Goal: Information Seeking & Learning: Learn about a topic

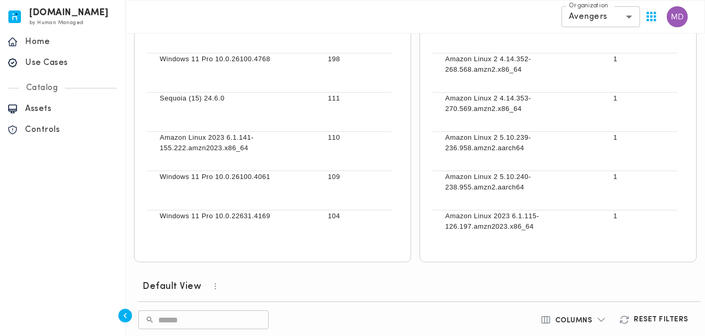
scroll to position [0, 341]
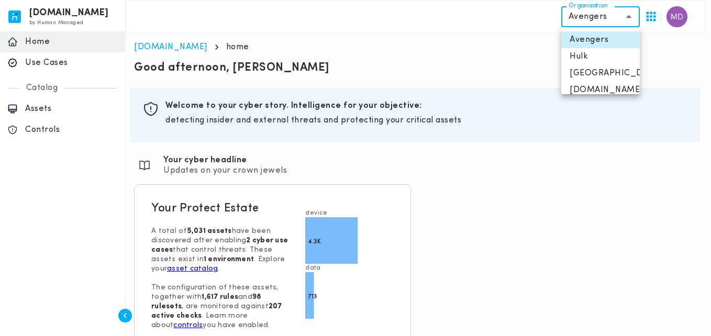
click at [601, 26] on body "[DOMAIN_NAME] by Human Managed {"resourceSet":[{"resourceId":"invicta-io/web/na…" at bounding box center [355, 176] width 711 height 352
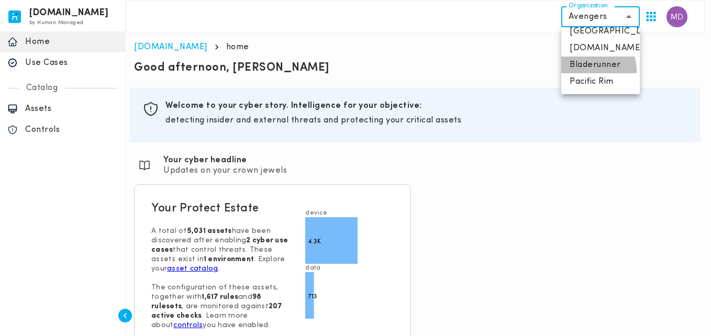
click at [596, 70] on li "Bladerunner" at bounding box center [600, 65] width 79 height 17
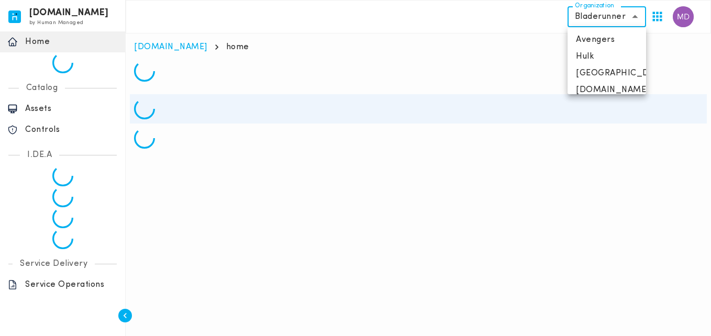
click at [634, 23] on body "invicta.io by Human Managed {"resourceSet":[{"resourceId":"invicta-io/web/nav-s…" at bounding box center [355, 78] width 711 height 157
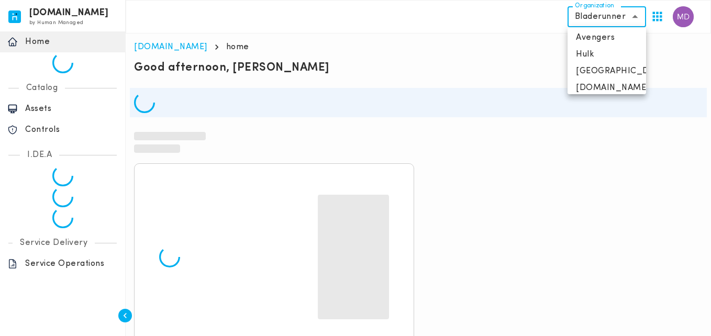
scroll to position [0, 0]
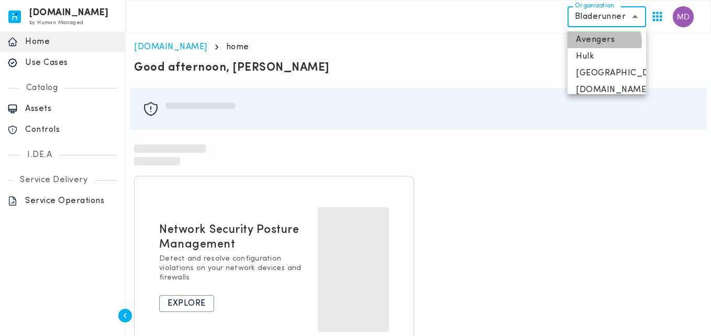
click at [602, 42] on li "Avengers" at bounding box center [607, 39] width 79 height 17
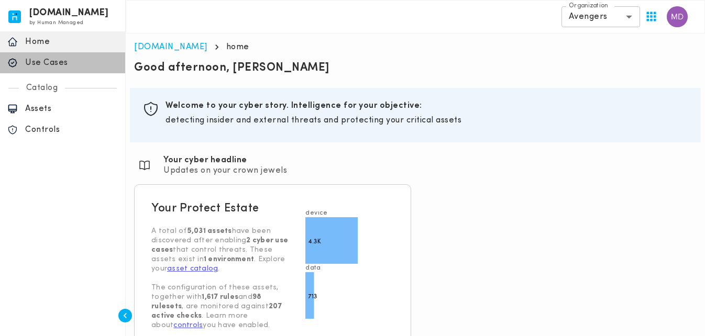
click at [72, 59] on p "Use Cases" at bounding box center [71, 63] width 93 height 10
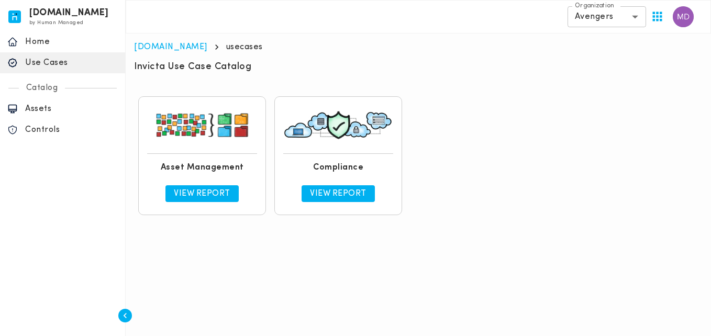
click at [338, 190] on p "View Report" at bounding box center [338, 194] width 57 height 10
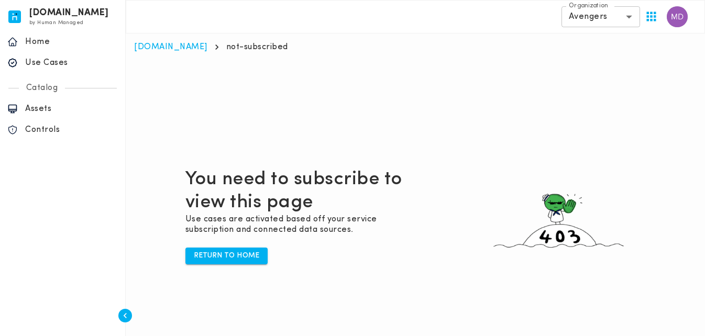
click at [585, 17] on body "[DOMAIN_NAME] by Human Managed {"resourceSet":[{"resourceId":"invicta-io/web/na…" at bounding box center [352, 194] width 705 height 389
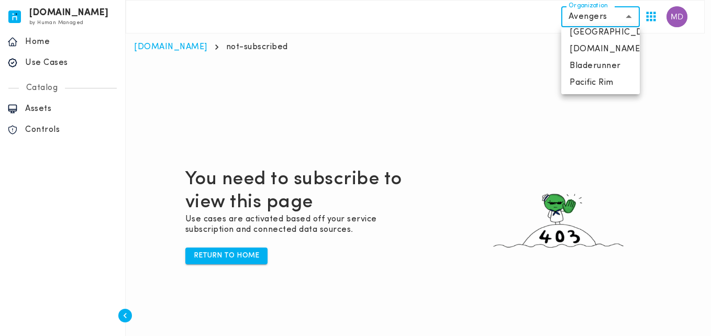
scroll to position [42, 0]
click at [599, 80] on li "Pacific Rim" at bounding box center [600, 81] width 79 height 17
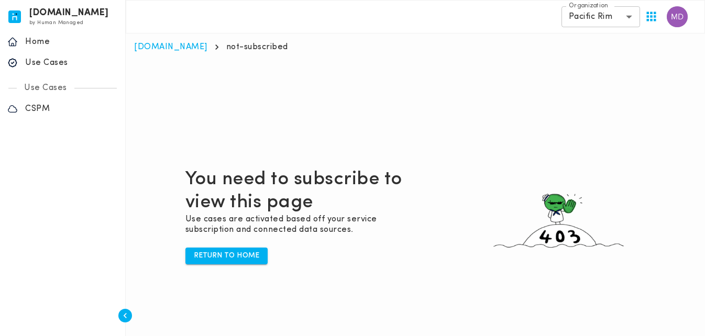
drag, startPoint x: 608, startPoint y: 10, endPoint x: 352, endPoint y: 69, distance: 262.2
click at [352, 69] on div "**********" at bounding box center [415, 194] width 579 height 389
click at [163, 54] on div "You need to subscribe to view this page Use cases are activated based off your …" at bounding box center [415, 216] width 562 height 336
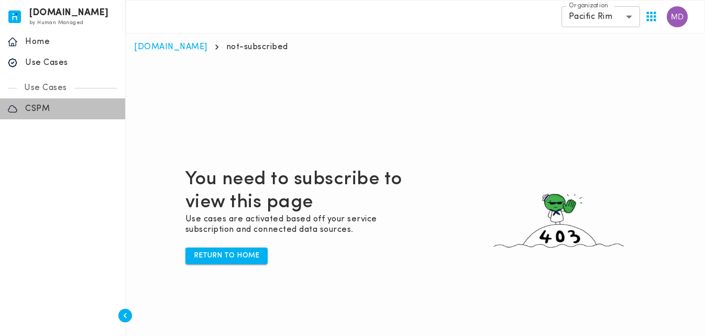
click at [66, 106] on p "CSPM" at bounding box center [71, 109] width 93 height 10
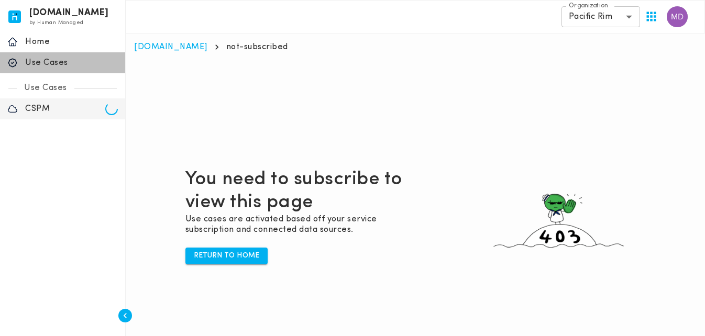
click at [91, 64] on p "Use Cases" at bounding box center [71, 63] width 93 height 10
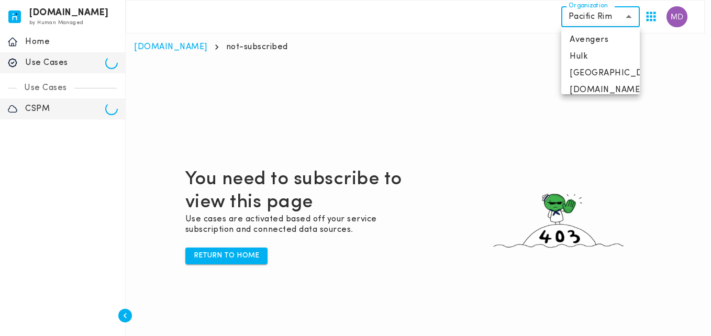
click at [626, 23] on body "invicta.io by Human Managed {"resourceSet":[{"resourceId":"invicta-io/web/nav-s…" at bounding box center [355, 194] width 711 height 389
click at [602, 44] on li "Avengers" at bounding box center [600, 39] width 79 height 17
type input "**********"
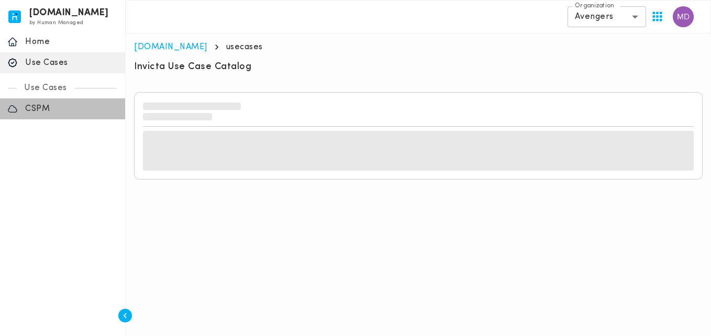
click at [86, 103] on div "CSPM" at bounding box center [62, 108] width 125 height 21
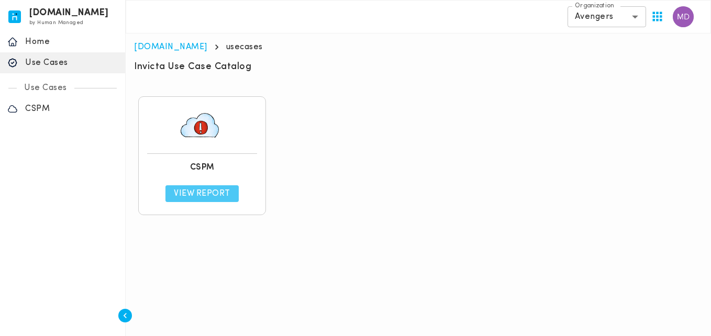
click at [218, 201] on link "View Report" at bounding box center [201, 193] width 73 height 17
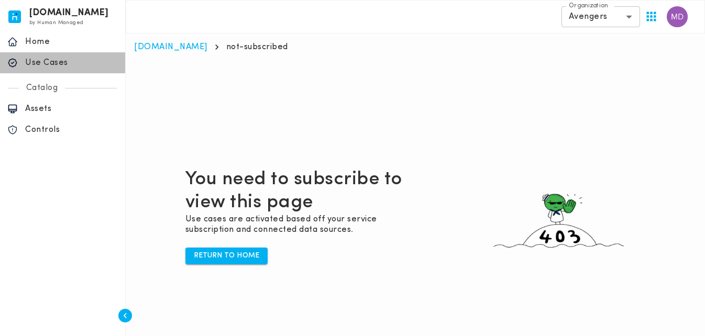
click at [70, 66] on p "Use Cases" at bounding box center [71, 63] width 93 height 10
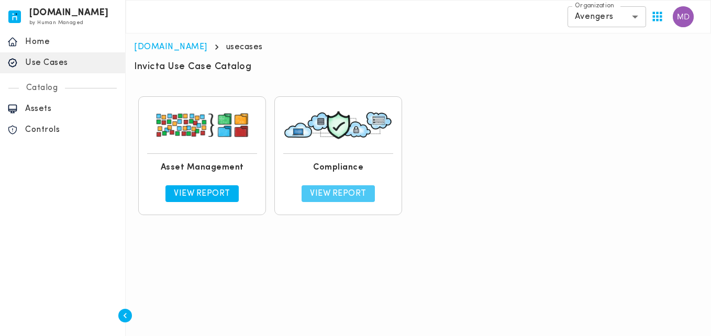
click at [337, 195] on p "View Report" at bounding box center [338, 194] width 57 height 10
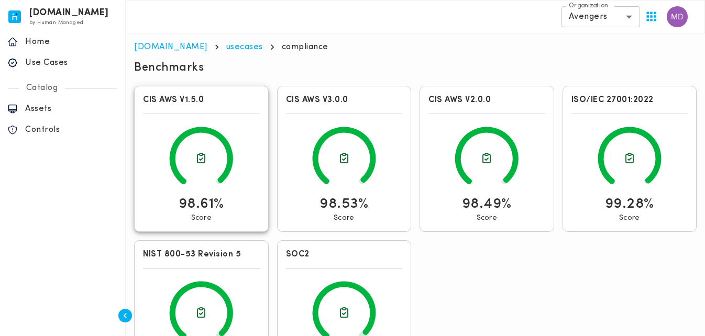
click at [236, 182] on icon at bounding box center [201, 159] width 117 height 72
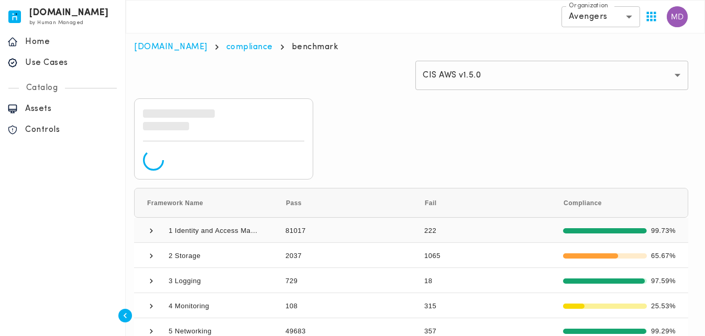
click at [152, 233] on div "1 Identity and Access Management 81017 222 99.73% 2 Storage 2037 1065 65.67% 3 …" at bounding box center [411, 281] width 554 height 126
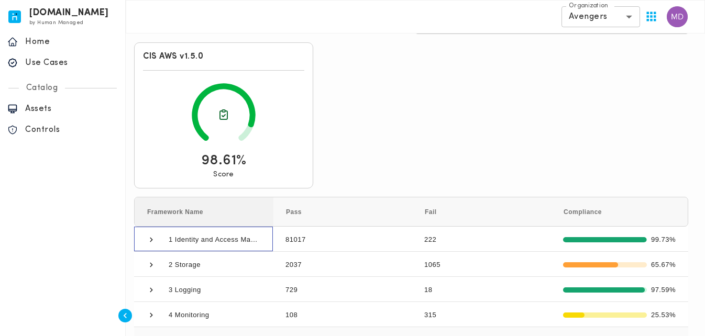
scroll to position [110, 0]
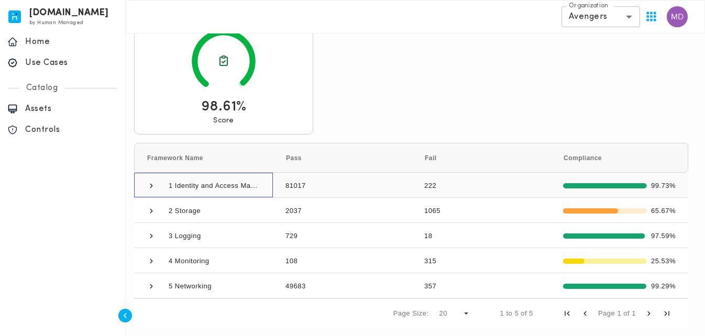
click at [148, 188] on span at bounding box center [151, 185] width 9 height 9
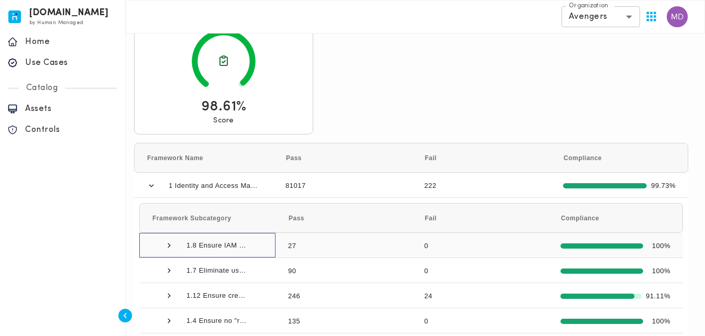
click at [169, 248] on span at bounding box center [168, 245] width 9 height 9
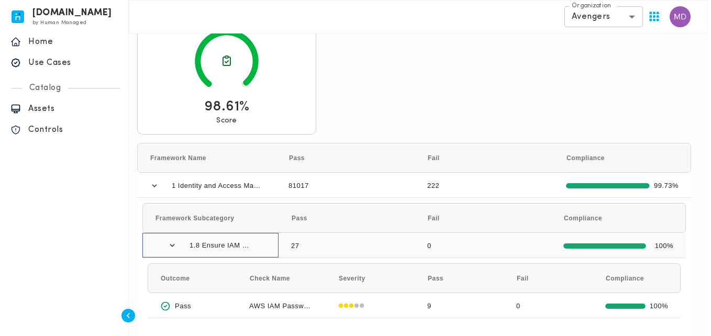
scroll to position [215, 0]
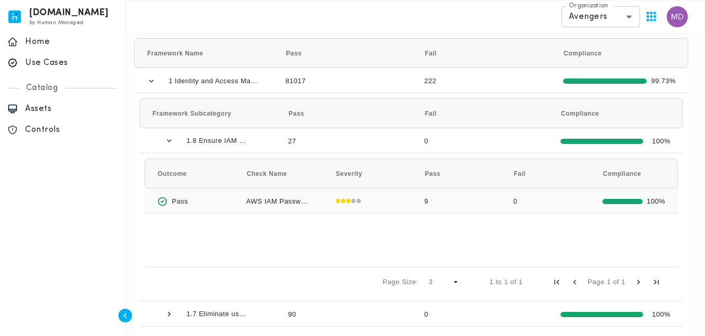
click at [214, 202] on div "Pass" at bounding box center [189, 201] width 64 height 25
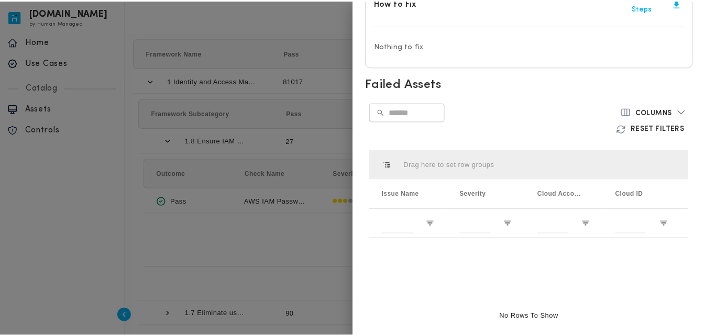
scroll to position [367, 0]
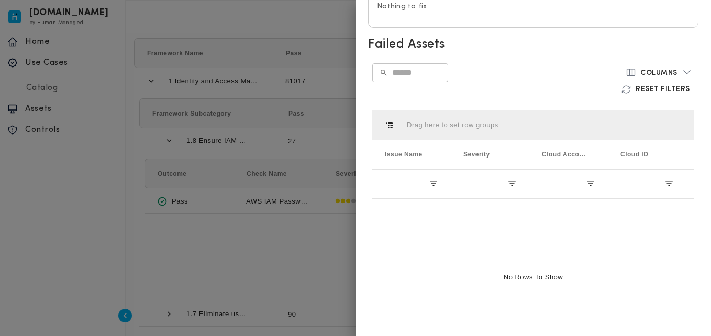
click at [261, 218] on div at bounding box center [355, 168] width 711 height 336
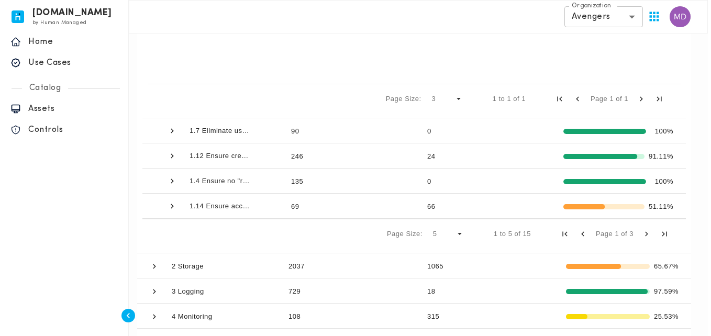
scroll to position [424, 0]
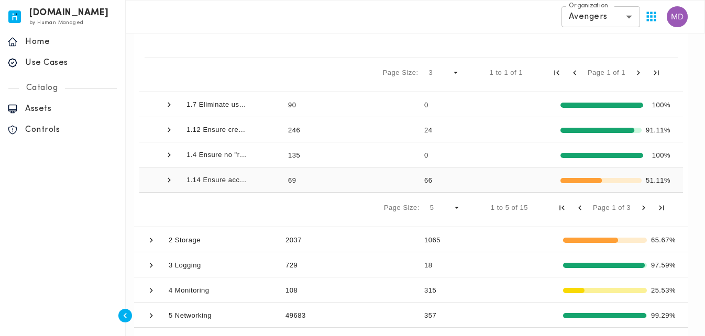
click at [223, 183] on span "1.14 Ensure access keys are rotated every 90 days or less" at bounding box center [217, 180] width 63 height 25
click at [167, 182] on span at bounding box center [168, 179] width 9 height 9
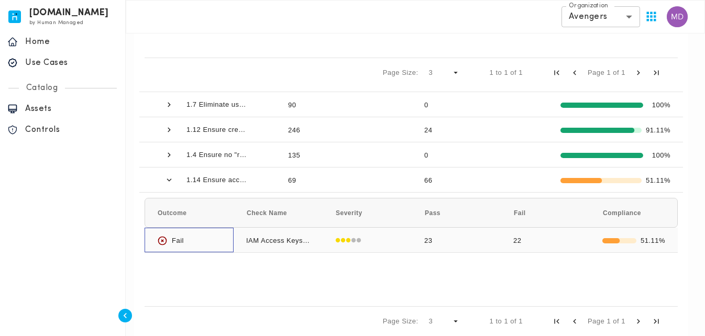
click at [223, 240] on div "Fail" at bounding box center [189, 240] width 89 height 25
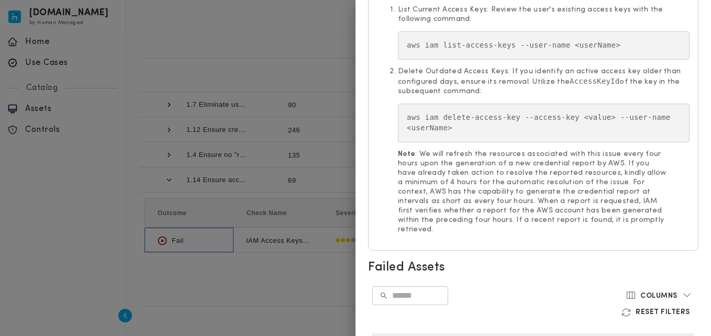
scroll to position [0, 0]
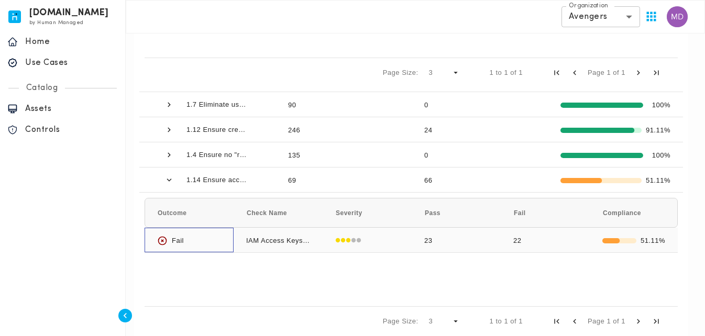
click at [225, 241] on div "Fail" at bounding box center [189, 240] width 89 height 25
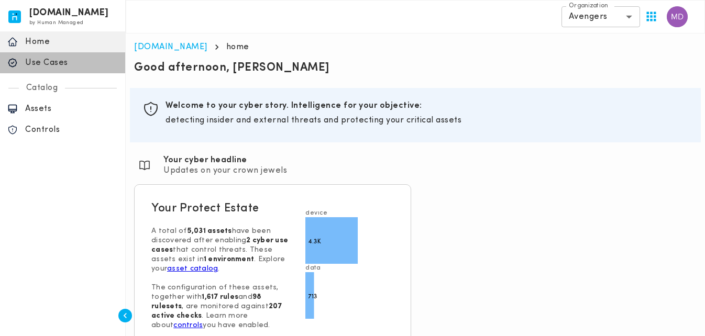
click at [90, 72] on div "Use Cases" at bounding box center [62, 62] width 125 height 21
click at [84, 62] on p "Use Cases" at bounding box center [71, 63] width 93 height 10
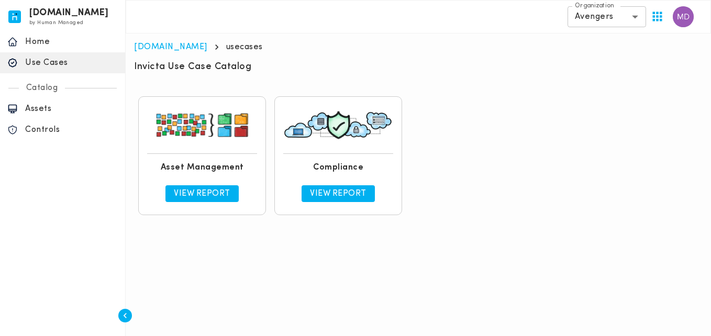
click at [335, 197] on p "View Report" at bounding box center [338, 194] width 57 height 10
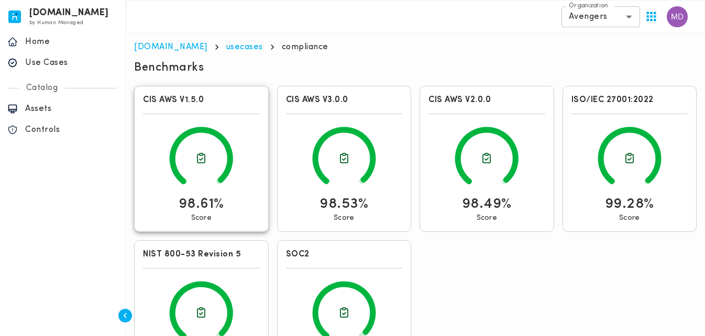
click at [234, 187] on icon at bounding box center [201, 159] width 117 height 72
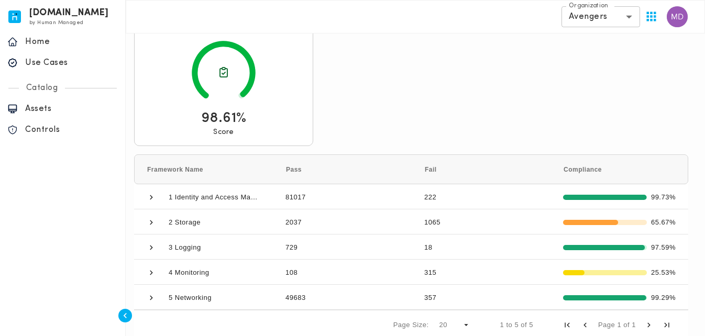
scroll to position [110, 0]
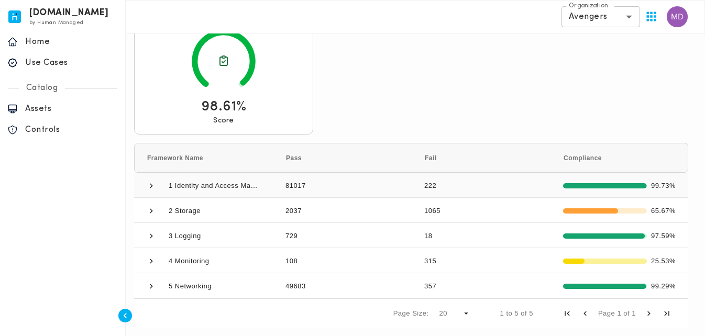
click at [163, 184] on span "1 Identity and Access Management" at bounding box center [204, 185] width 114 height 25
click at [153, 186] on span at bounding box center [151, 185] width 9 height 9
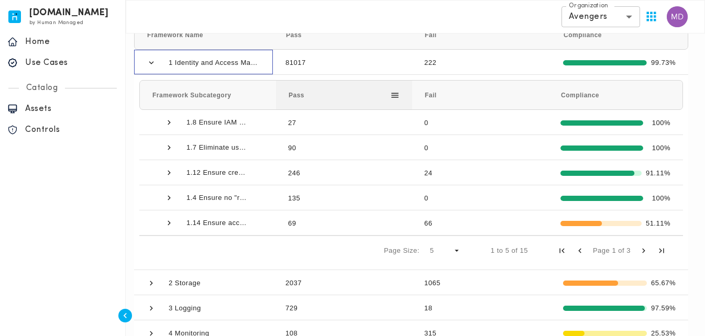
scroll to position [305, 0]
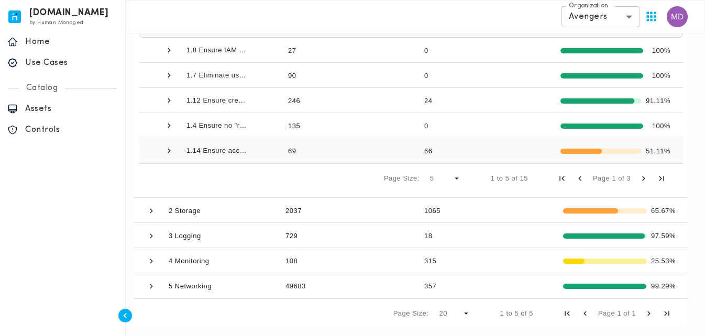
click at [382, 151] on div "69" at bounding box center [343, 150] width 136 height 25
click at [242, 150] on span "1.14 Ensure access keys are rotated every 90 days or less" at bounding box center [217, 150] width 63 height 25
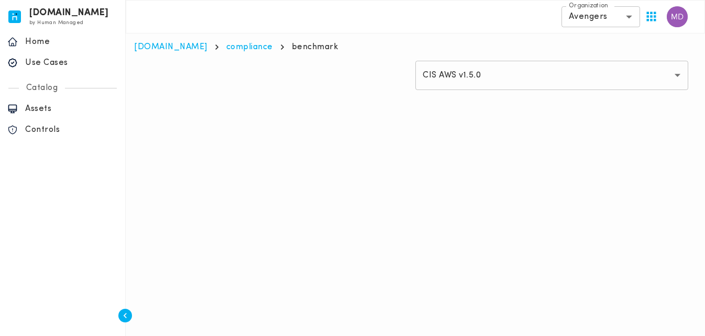
scroll to position [0, 0]
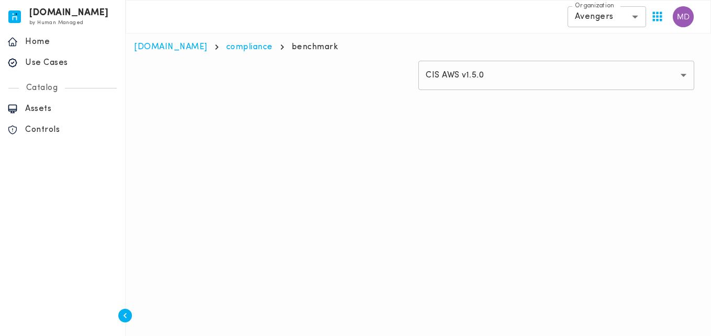
click at [242, 107] on html "[DOMAIN_NAME] by Human Managed {"resourceSet":[{"resourceId":"invicta-io/web/na…" at bounding box center [355, 53] width 711 height 107
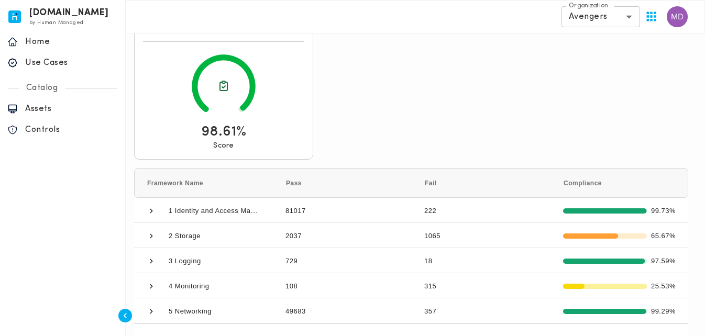
scroll to position [110, 0]
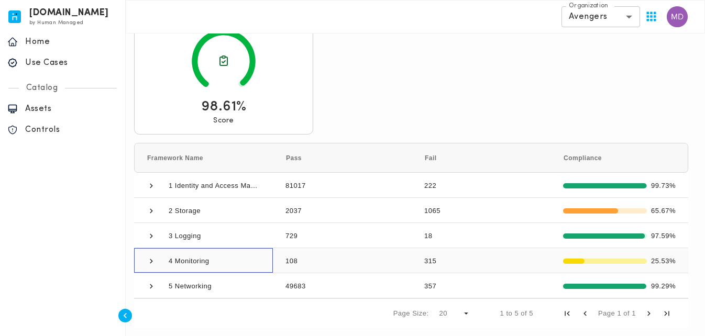
click at [193, 253] on span "4 Monitoring" at bounding box center [189, 261] width 41 height 25
click at [150, 262] on span at bounding box center [151, 261] width 9 height 9
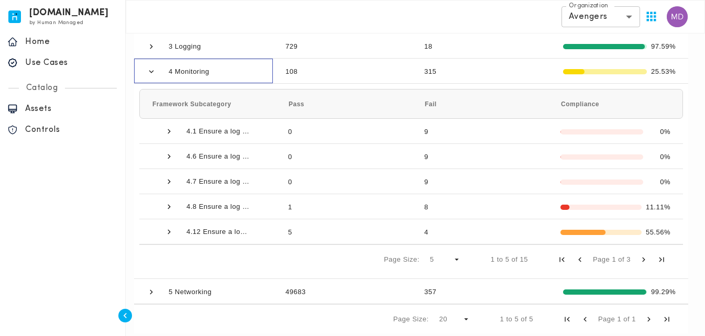
scroll to position [305, 0]
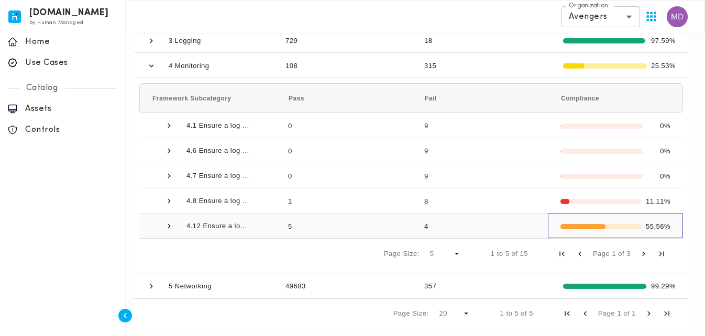
click at [566, 233] on div "55.56%" at bounding box center [615, 226] width 110 height 25
click at [172, 223] on span at bounding box center [168, 226] width 9 height 9
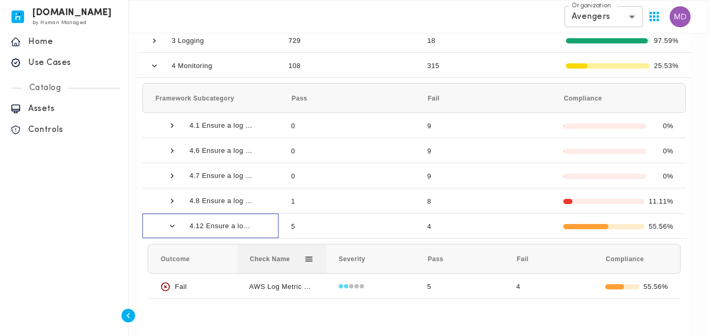
scroll to position [358, 0]
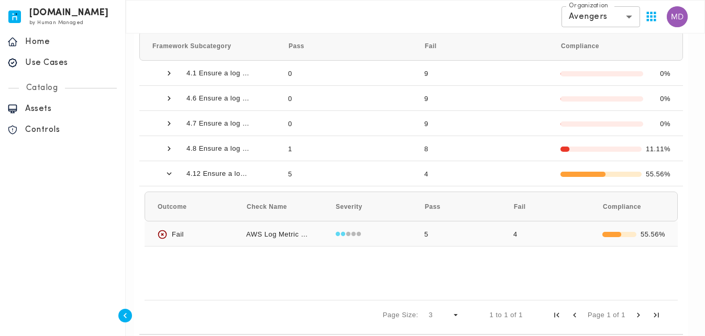
click at [258, 234] on div "AWS Log Metric Filter and Alarm Missing for Monitoring Network Gateways Changes" at bounding box center [278, 234] width 89 height 25
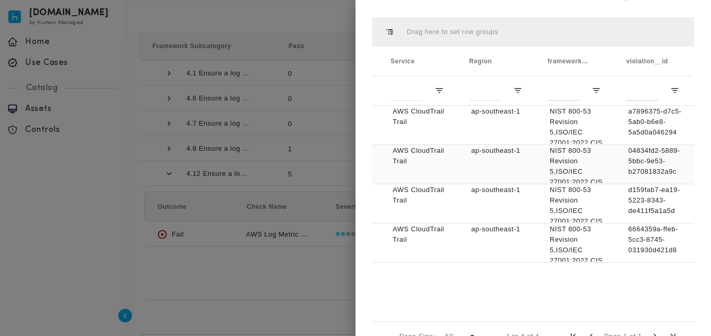
scroll to position [0, 227]
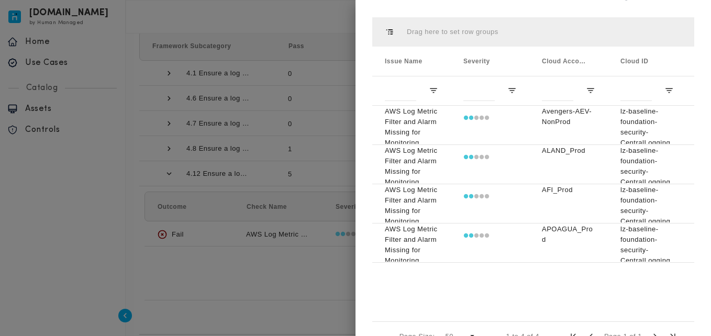
click at [300, 256] on div at bounding box center [355, 168] width 711 height 336
